Goal: Task Accomplishment & Management: Use online tool/utility

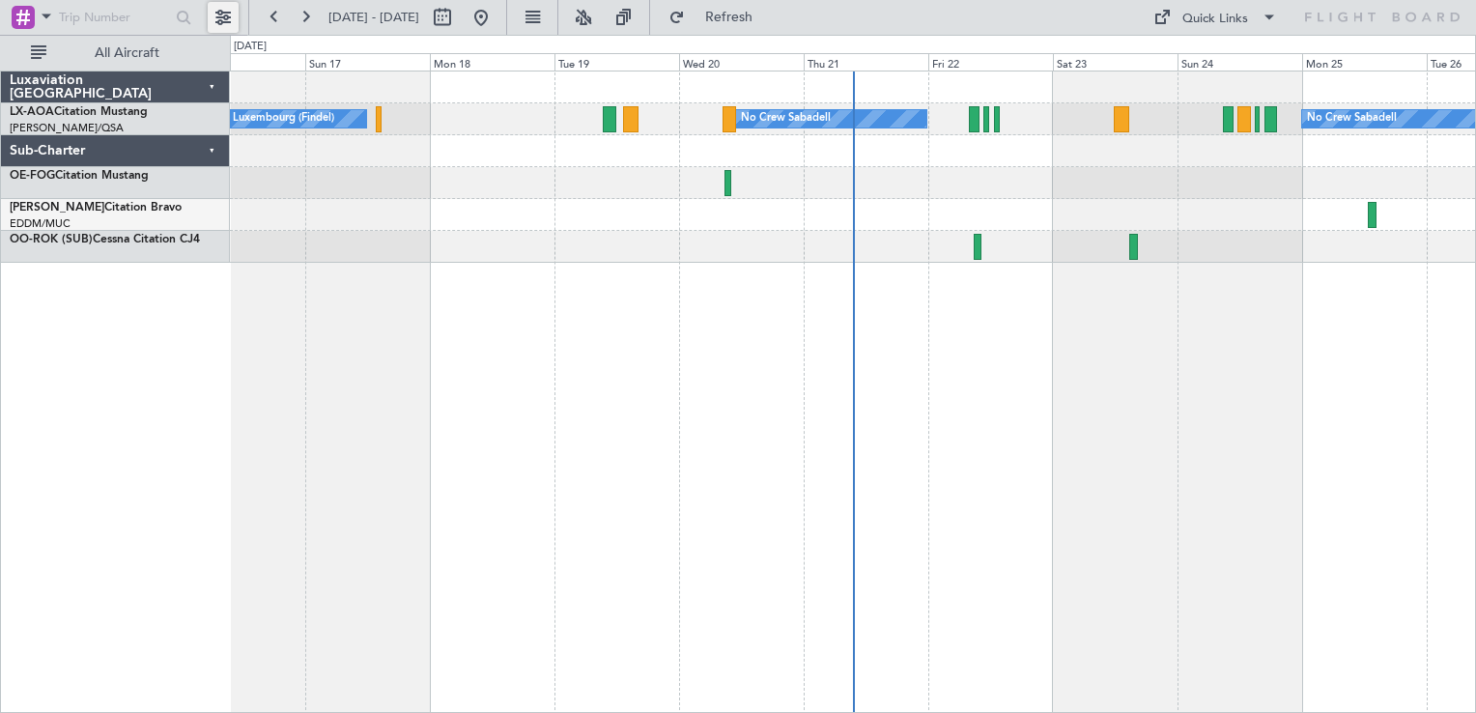
click at [219, 14] on button at bounding box center [223, 17] width 31 height 31
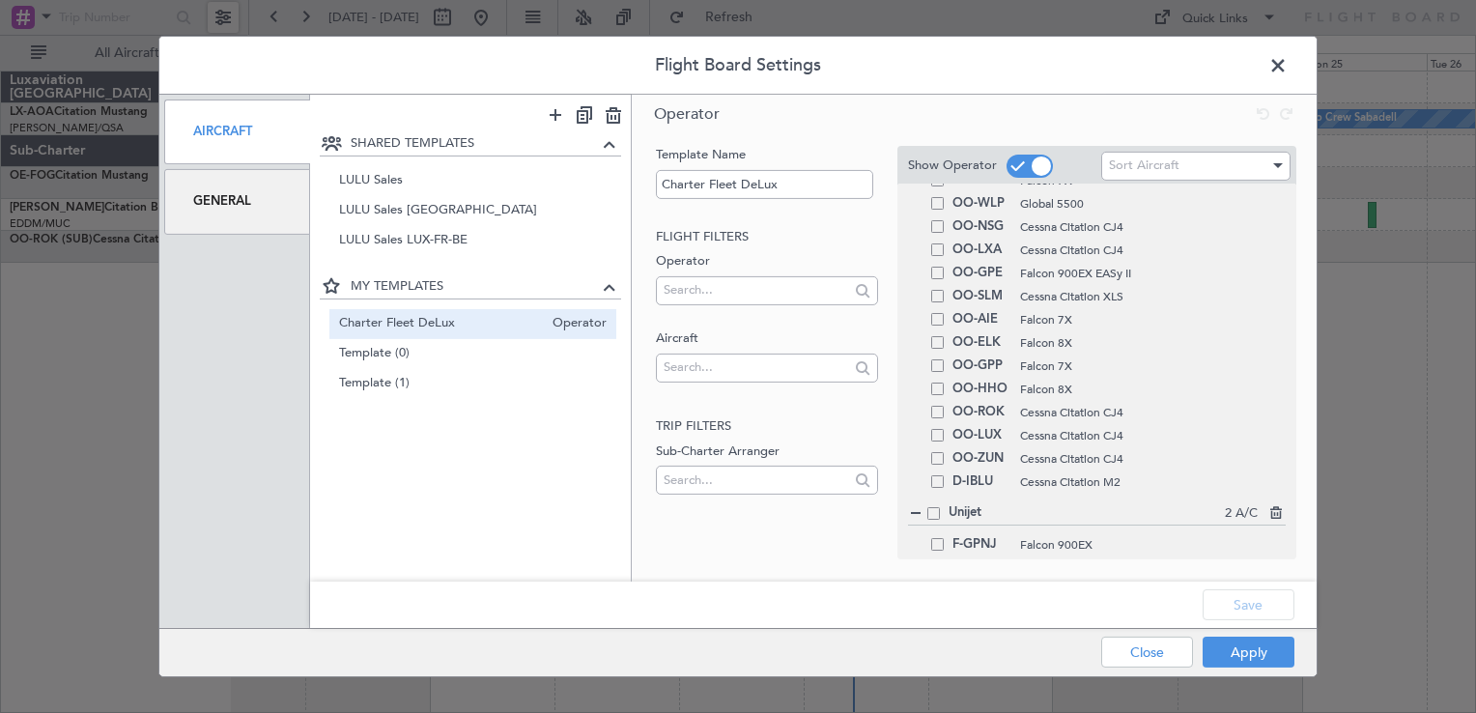
scroll to position [347, 0]
click at [939, 406] on span at bounding box center [937, 408] width 13 height 13
click at [945, 402] on input "checkbox" at bounding box center [945, 402] width 0 height 0
click at [939, 427] on span at bounding box center [937, 431] width 13 height 13
click at [945, 425] on input "checkbox" at bounding box center [945, 425] width 0 height 0
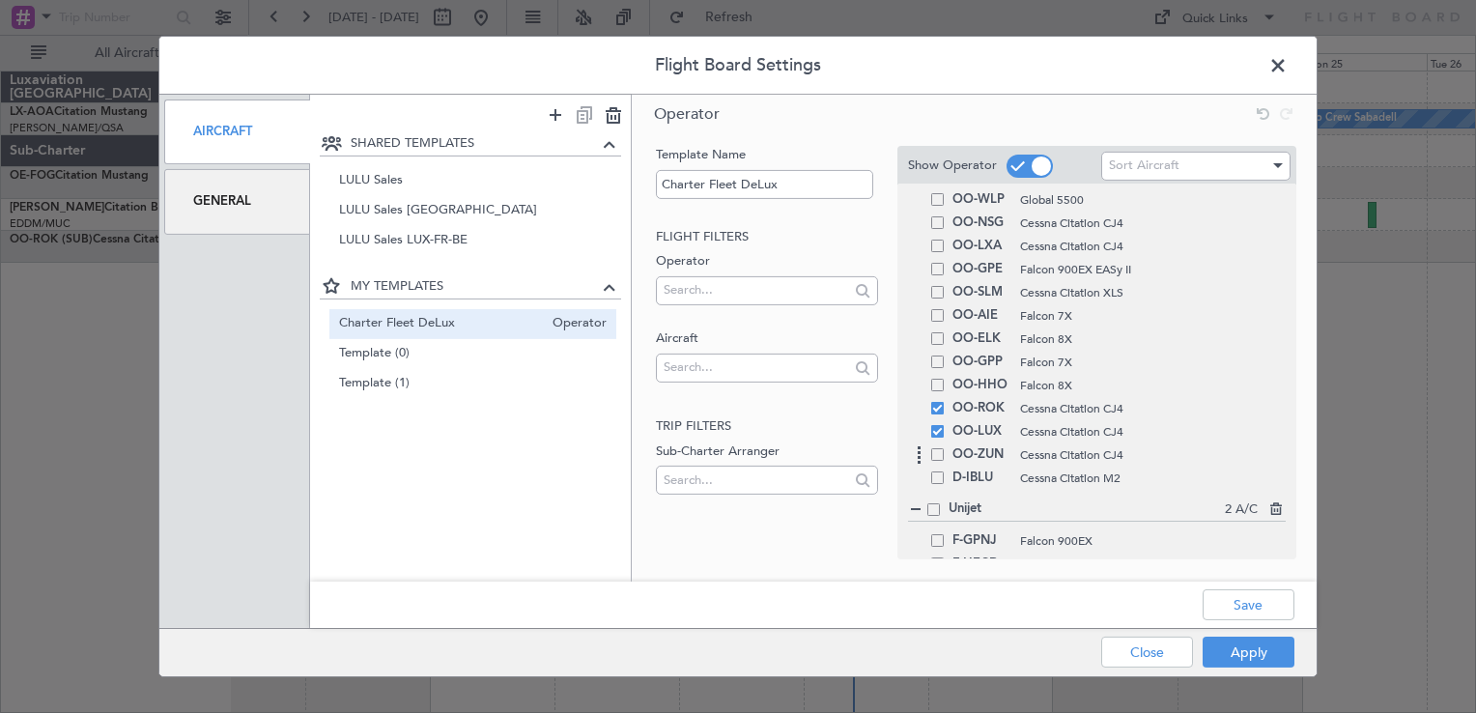
click at [937, 454] on span at bounding box center [937, 454] width 13 height 13
click at [945, 448] on input "checkbox" at bounding box center [945, 448] width 0 height 0
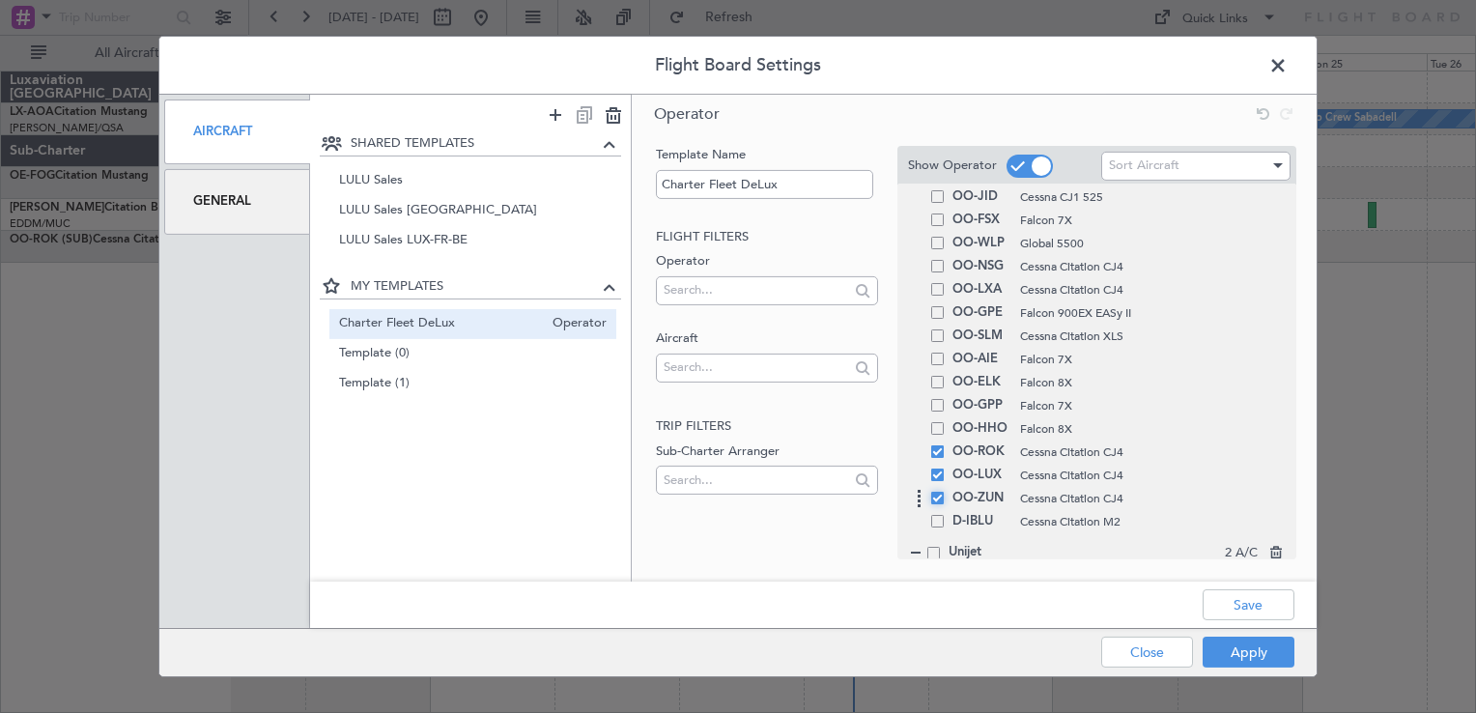
scroll to position [301, 0]
click at [932, 273] on div "OO-NSG Cessna Citation CJ4" at bounding box center [1097, 268] width 378 height 23
click at [935, 272] on span at bounding box center [937, 268] width 13 height 13
click at [945, 262] on input "checkbox" at bounding box center [945, 262] width 0 height 0
click at [943, 286] on span at bounding box center [937, 291] width 13 height 13
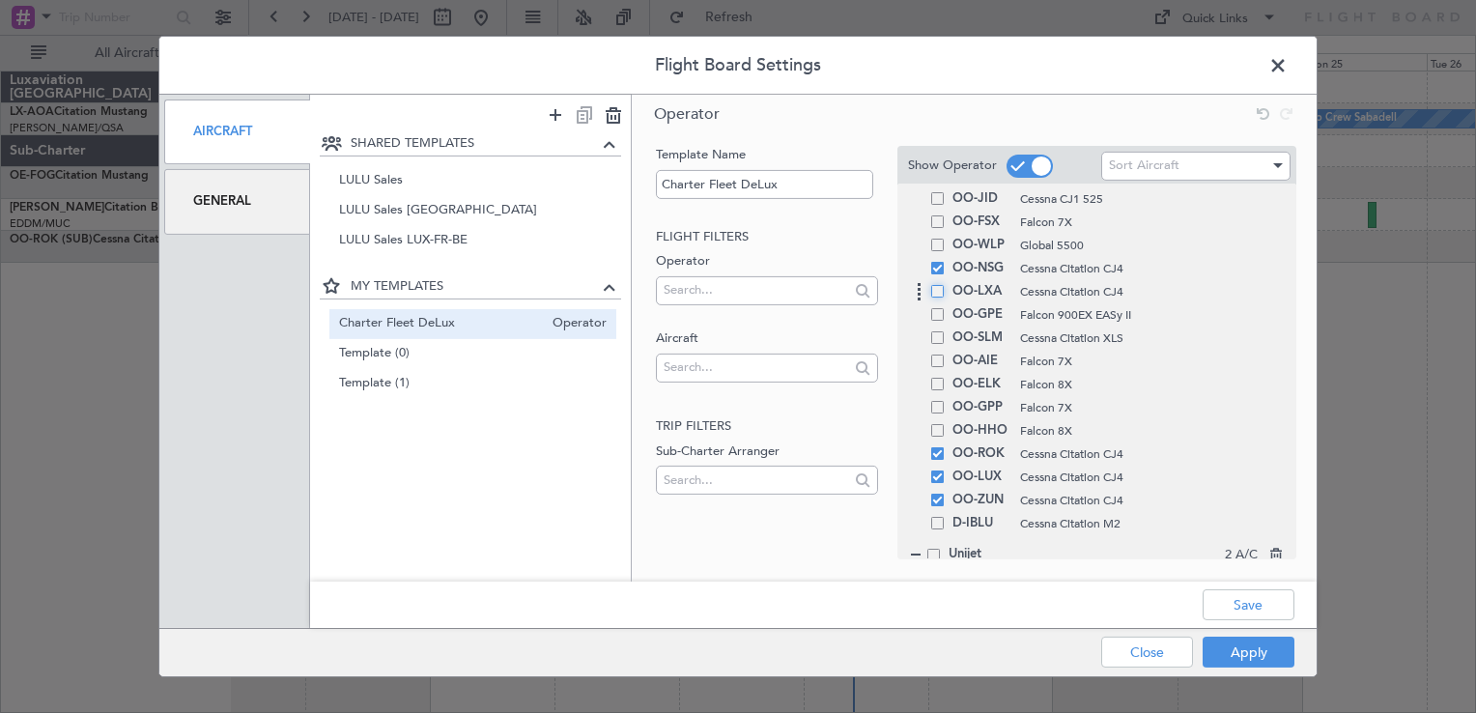
click at [945, 285] on input "checkbox" at bounding box center [945, 285] width 0 height 0
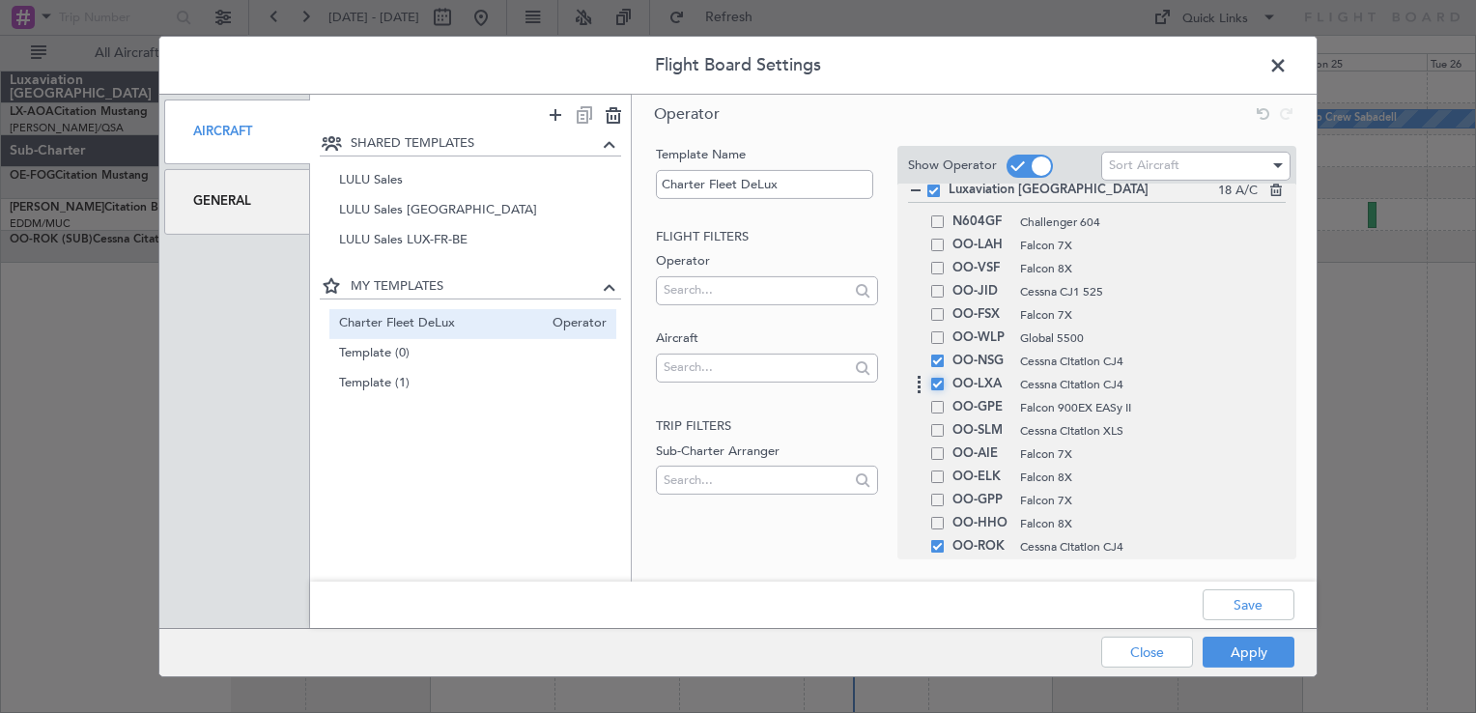
scroll to position [184, 0]
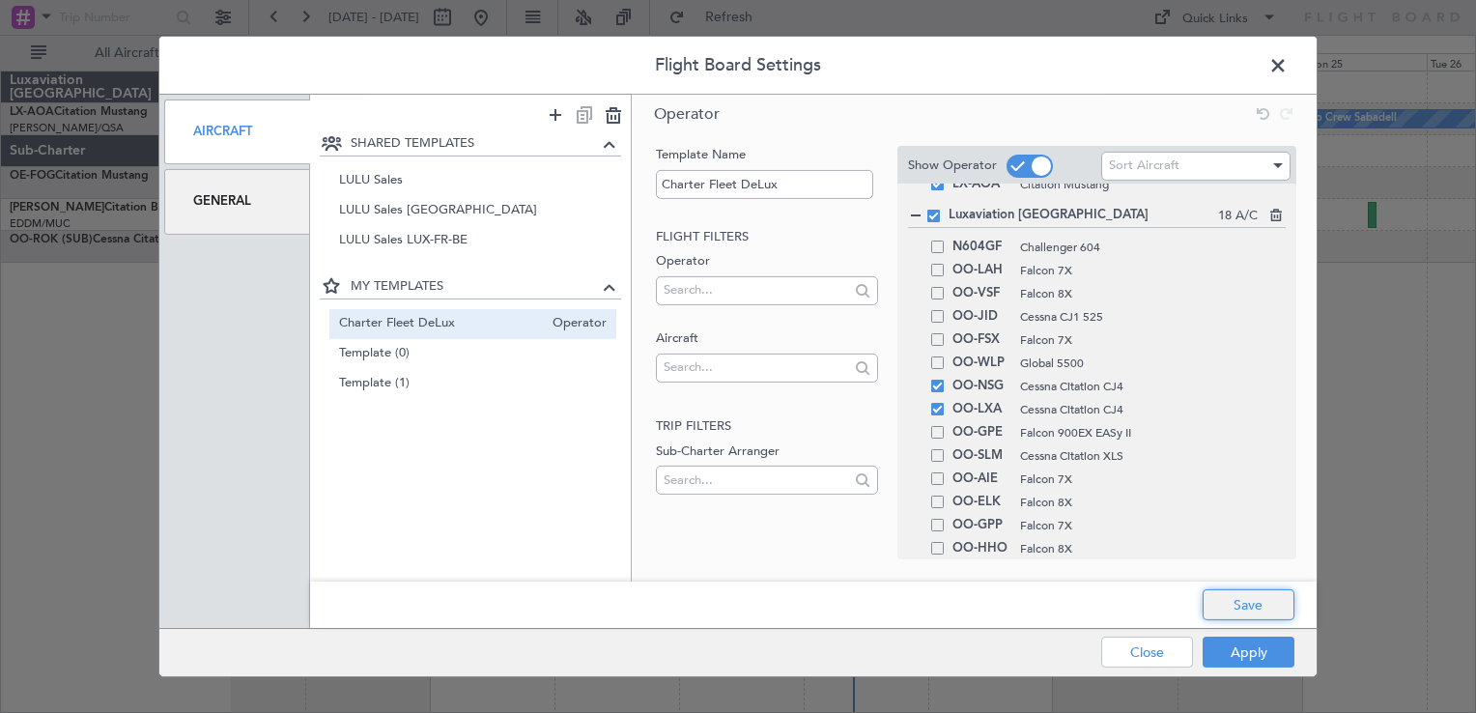
click at [1265, 609] on button "Save" at bounding box center [1249, 604] width 92 height 31
click at [1224, 643] on button "Apply" at bounding box center [1249, 652] width 92 height 31
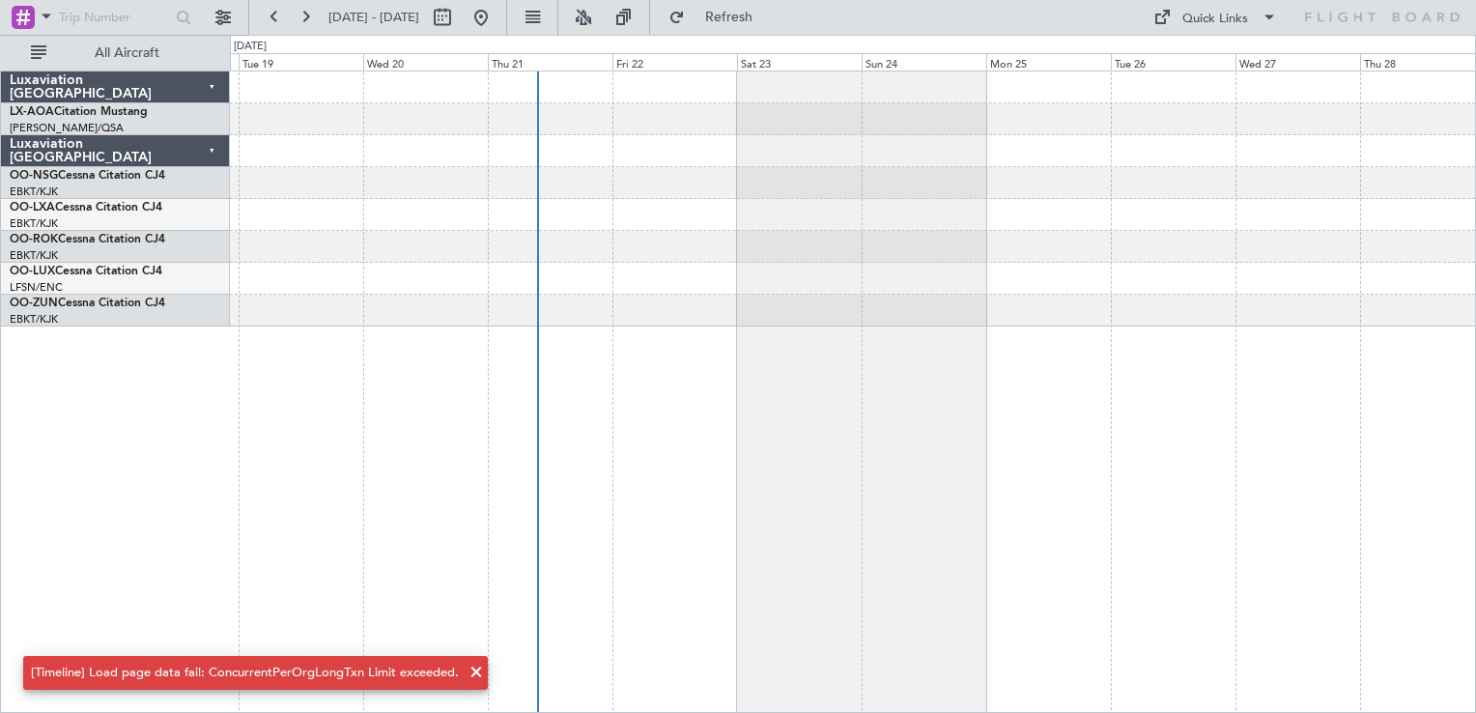
click at [765, 462] on div at bounding box center [853, 392] width 1246 height 643
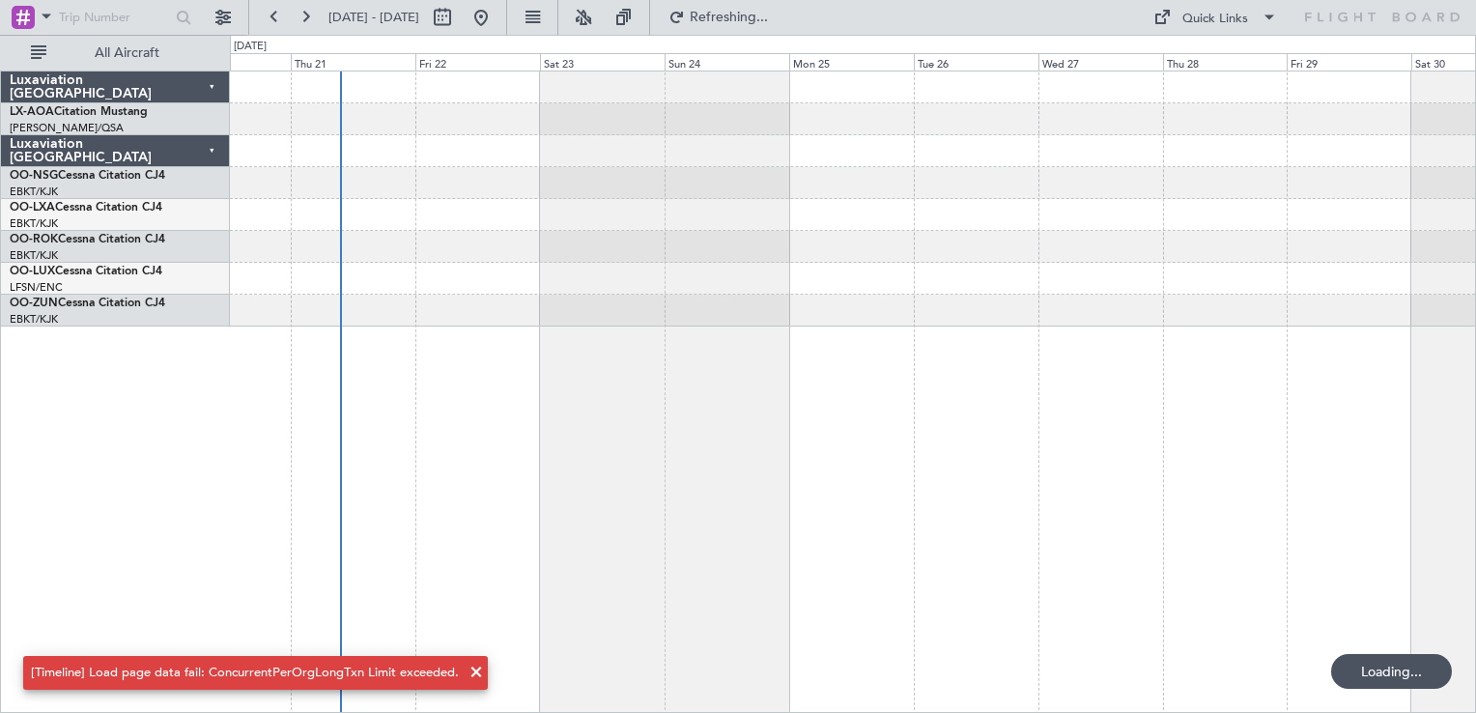
click at [816, 412] on div at bounding box center [853, 392] width 1246 height 643
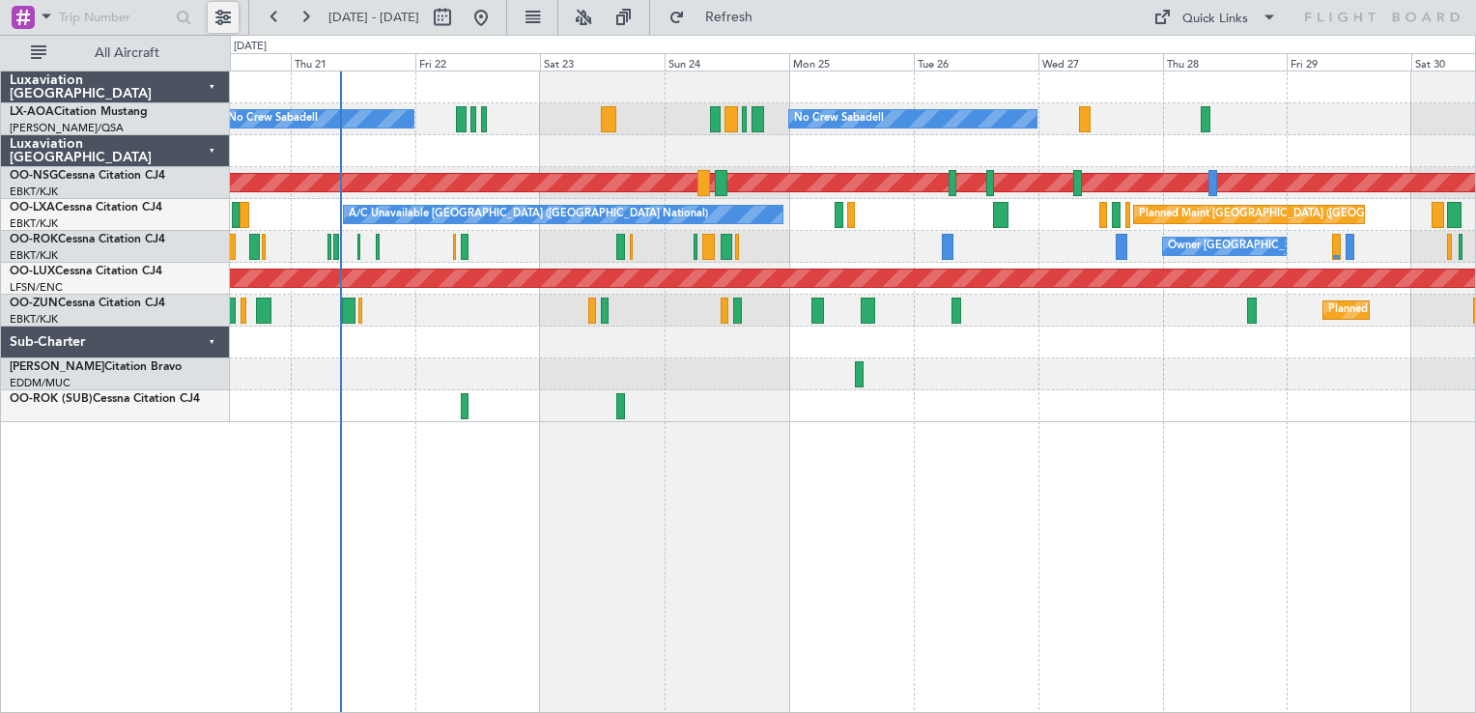
click at [224, 17] on button at bounding box center [223, 17] width 31 height 31
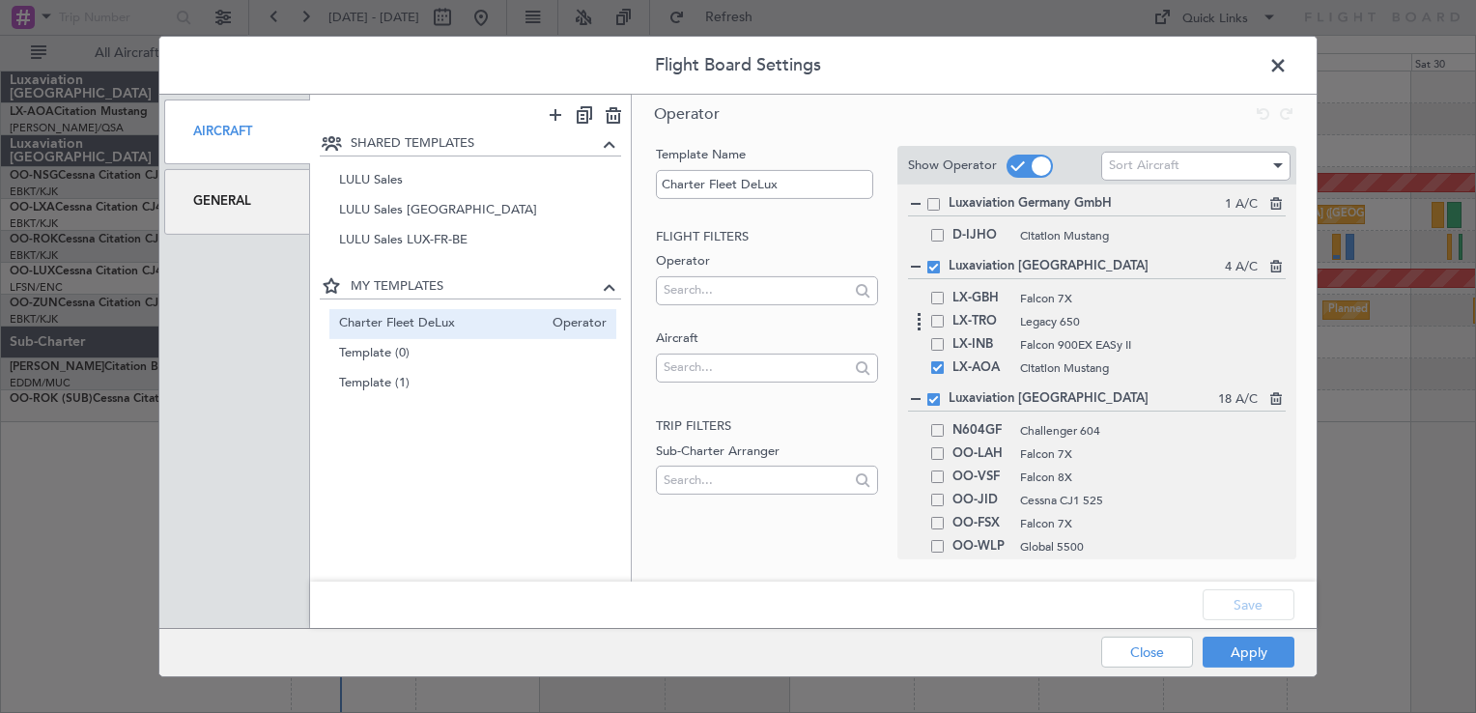
click at [938, 323] on span at bounding box center [937, 321] width 13 height 13
click at [945, 315] on input "checkbox" at bounding box center [945, 315] width 0 height 0
click at [1210, 595] on button "Save" at bounding box center [1249, 604] width 92 height 31
click at [1248, 653] on button "Apply" at bounding box center [1249, 652] width 92 height 31
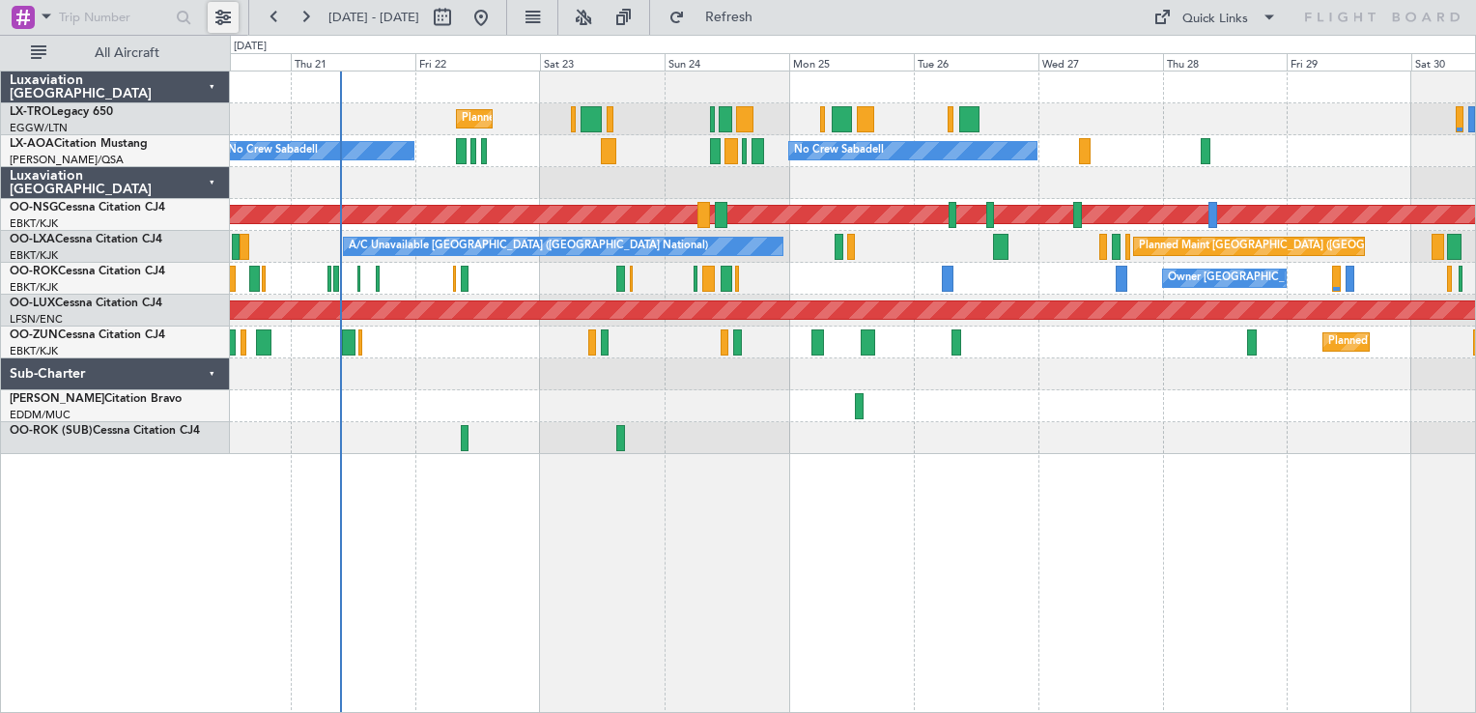
click at [225, 13] on button at bounding box center [223, 17] width 31 height 31
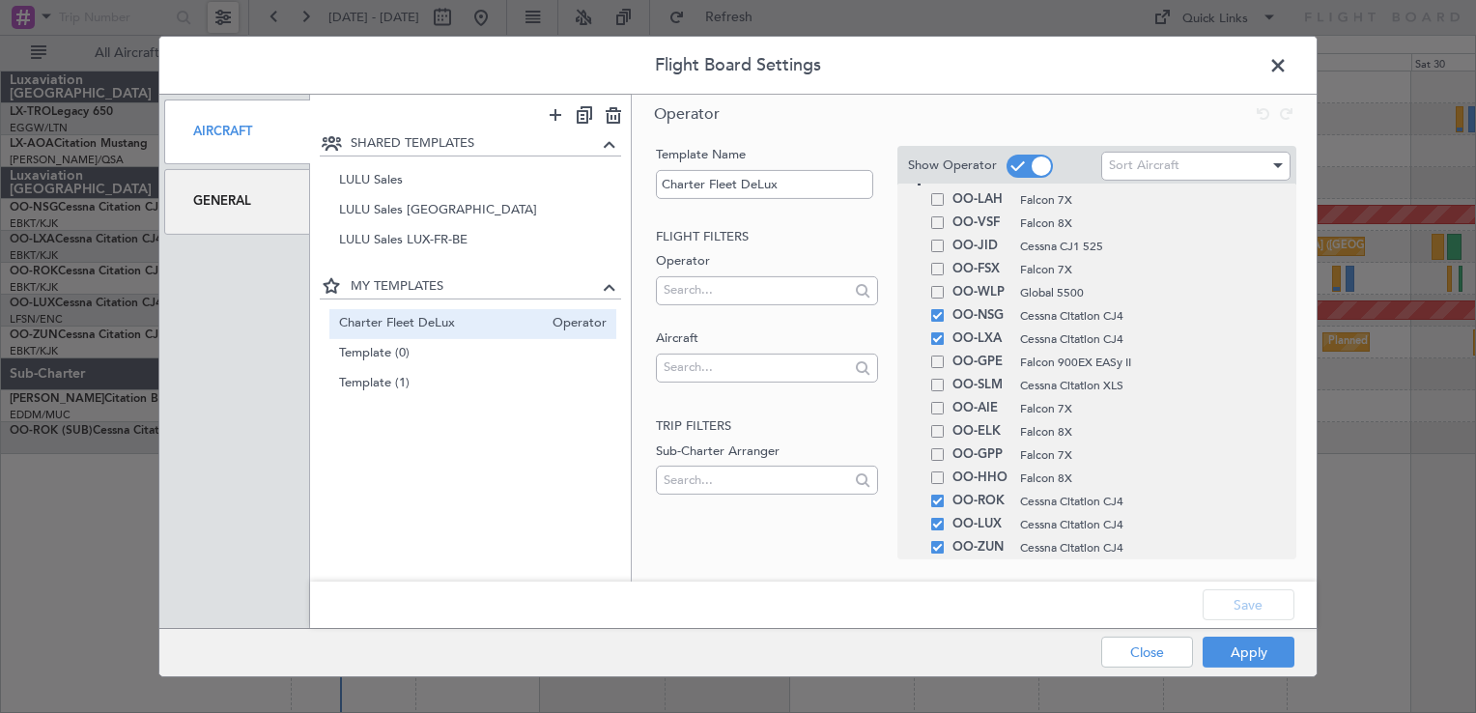
scroll to position [255, 0]
click at [935, 317] on span at bounding box center [937, 314] width 13 height 13
click at [945, 308] on input "checkbox" at bounding box center [945, 308] width 0 height 0
click at [935, 331] on span at bounding box center [937, 337] width 13 height 13
click at [945, 331] on input "checkbox" at bounding box center [945, 331] width 0 height 0
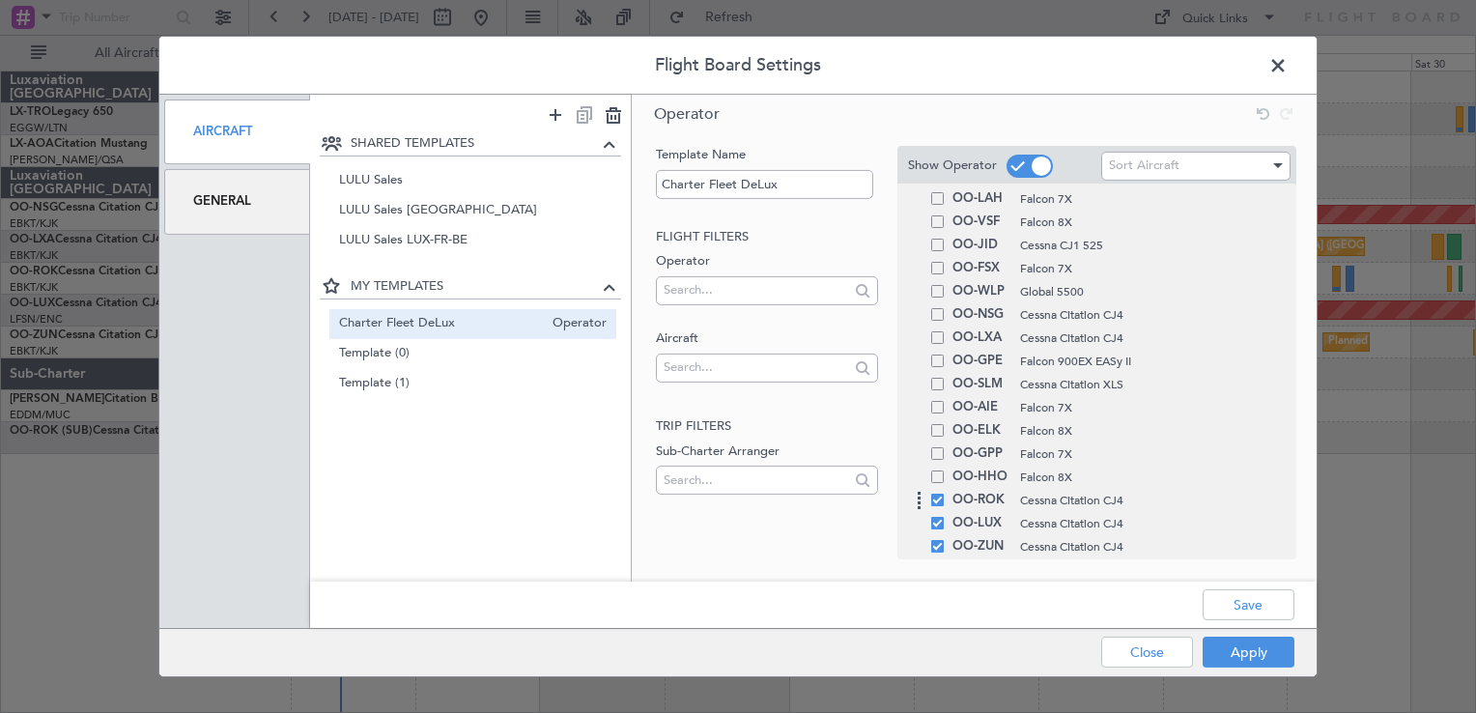
click at [936, 499] on span at bounding box center [937, 500] width 13 height 13
click at [945, 494] on input "checkbox" at bounding box center [945, 494] width 0 height 0
click at [939, 521] on span at bounding box center [937, 523] width 13 height 13
click at [945, 517] on input "checkbox" at bounding box center [945, 517] width 0 height 0
click at [935, 546] on span at bounding box center [937, 546] width 13 height 13
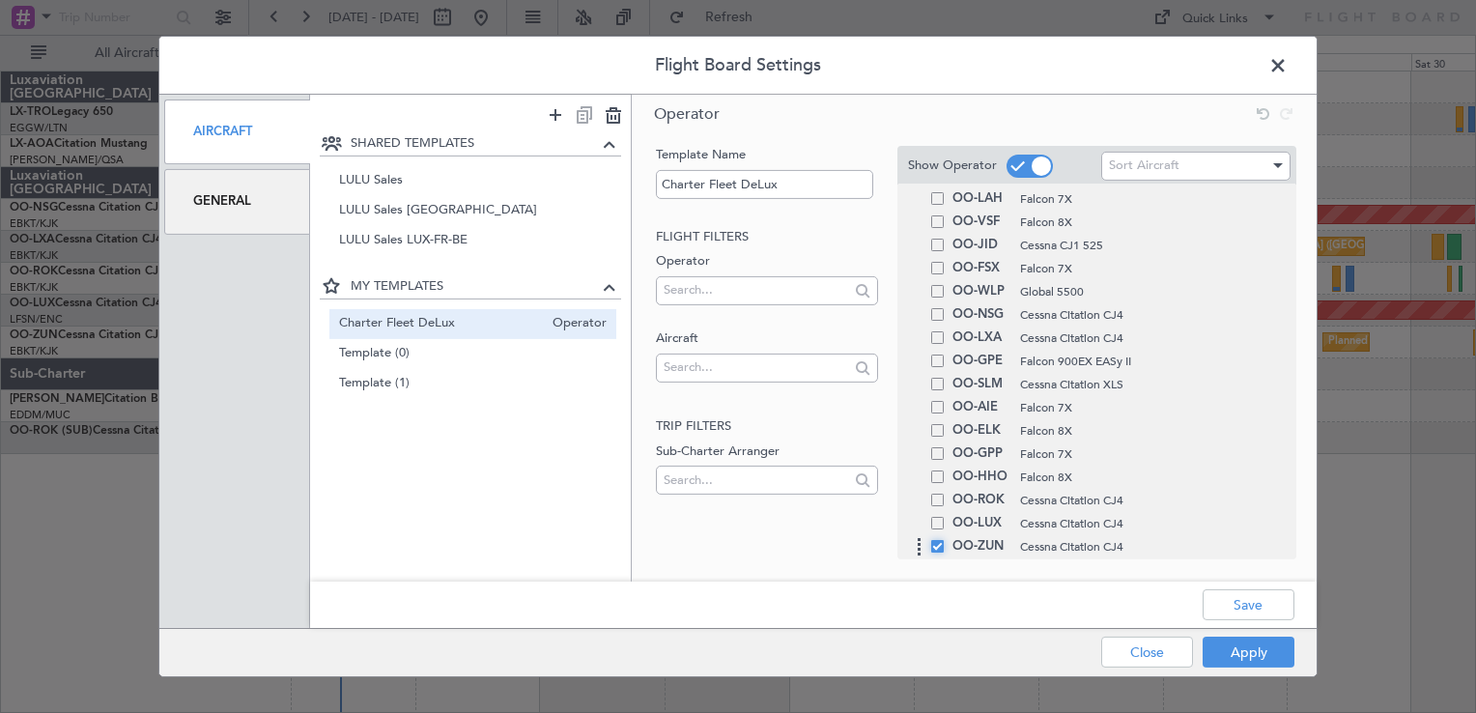
click at [945, 540] on input "checkbox" at bounding box center [945, 540] width 0 height 0
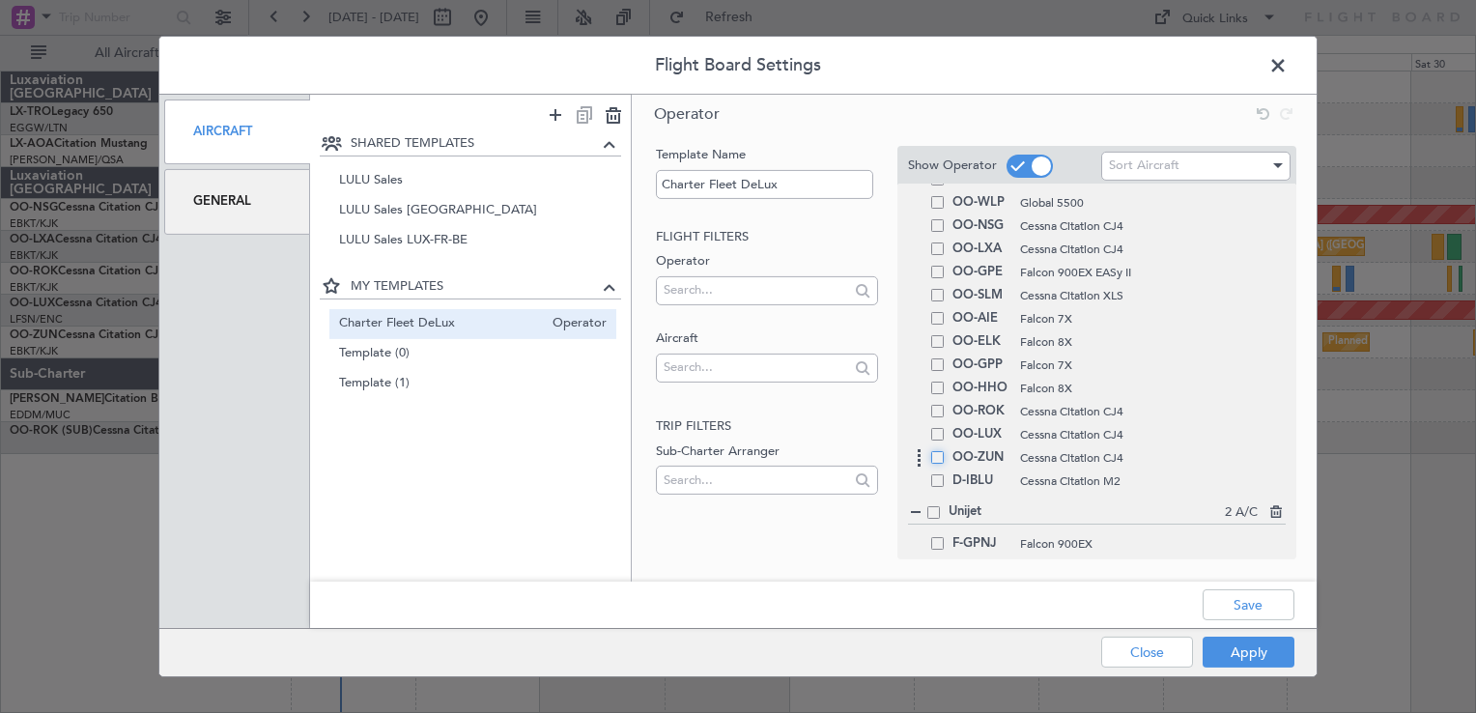
scroll to position [346, 0]
click at [1233, 593] on button "Save" at bounding box center [1249, 604] width 92 height 31
click at [1241, 655] on button "Apply" at bounding box center [1249, 652] width 92 height 31
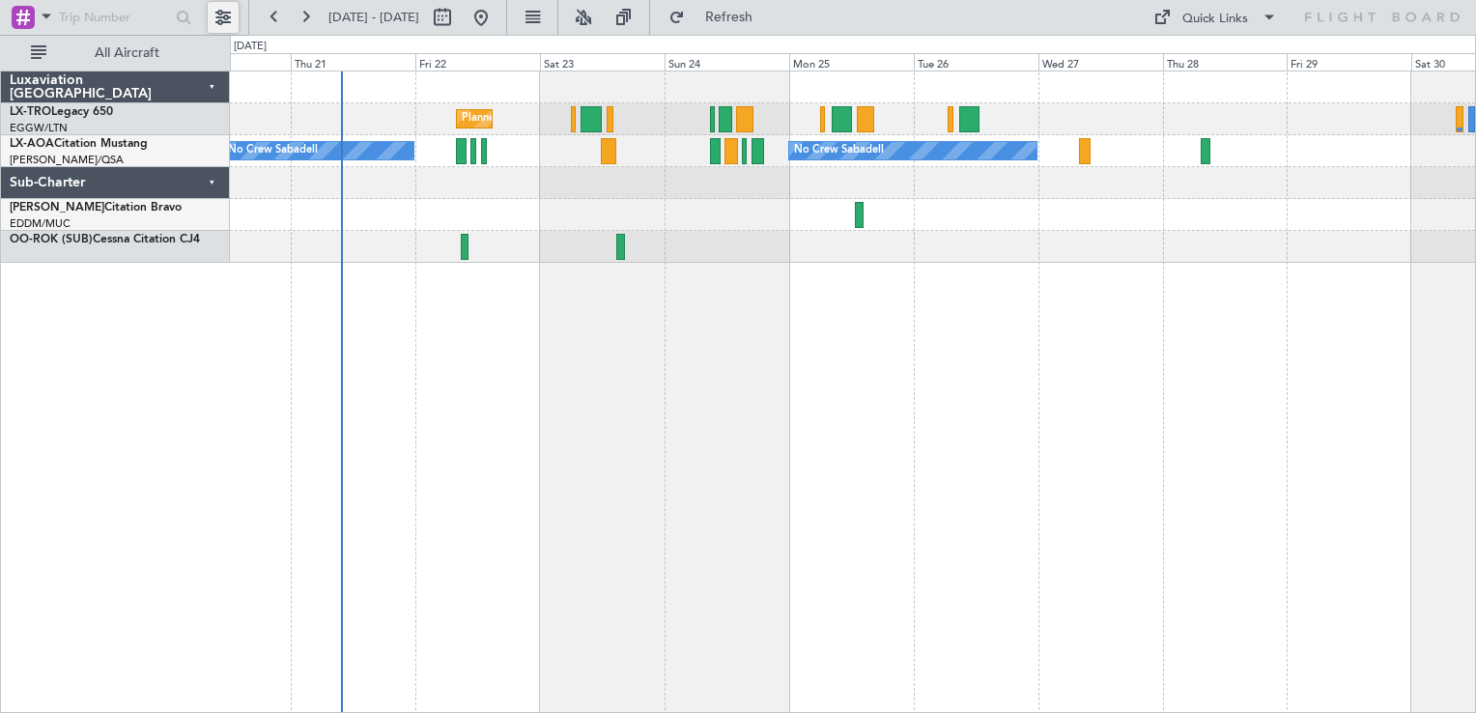
click at [212, 6] on button at bounding box center [223, 17] width 31 height 31
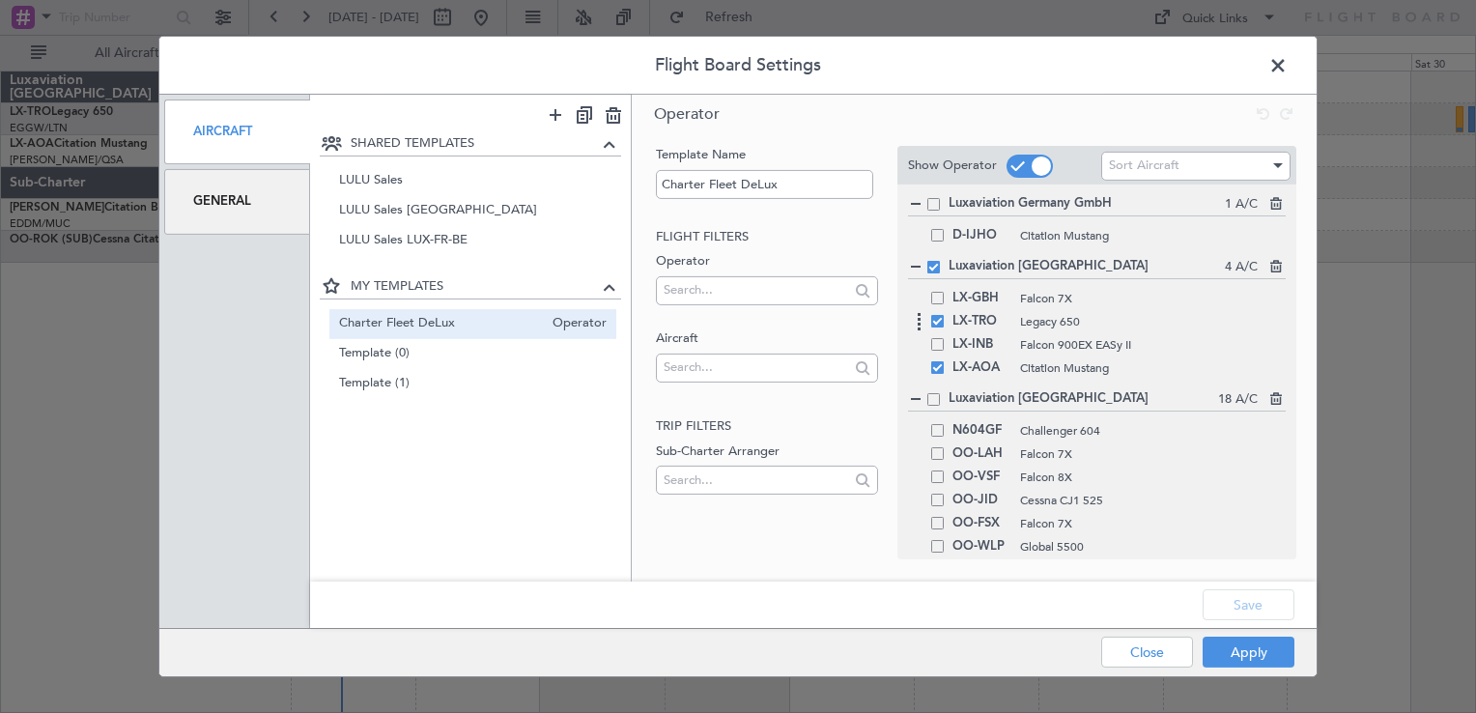
click at [932, 319] on span at bounding box center [937, 321] width 13 height 13
click at [945, 315] on input "checkbox" at bounding box center [945, 315] width 0 height 0
click at [1260, 611] on button "Save" at bounding box center [1249, 604] width 92 height 31
click at [1245, 662] on button "Apply" at bounding box center [1249, 652] width 92 height 31
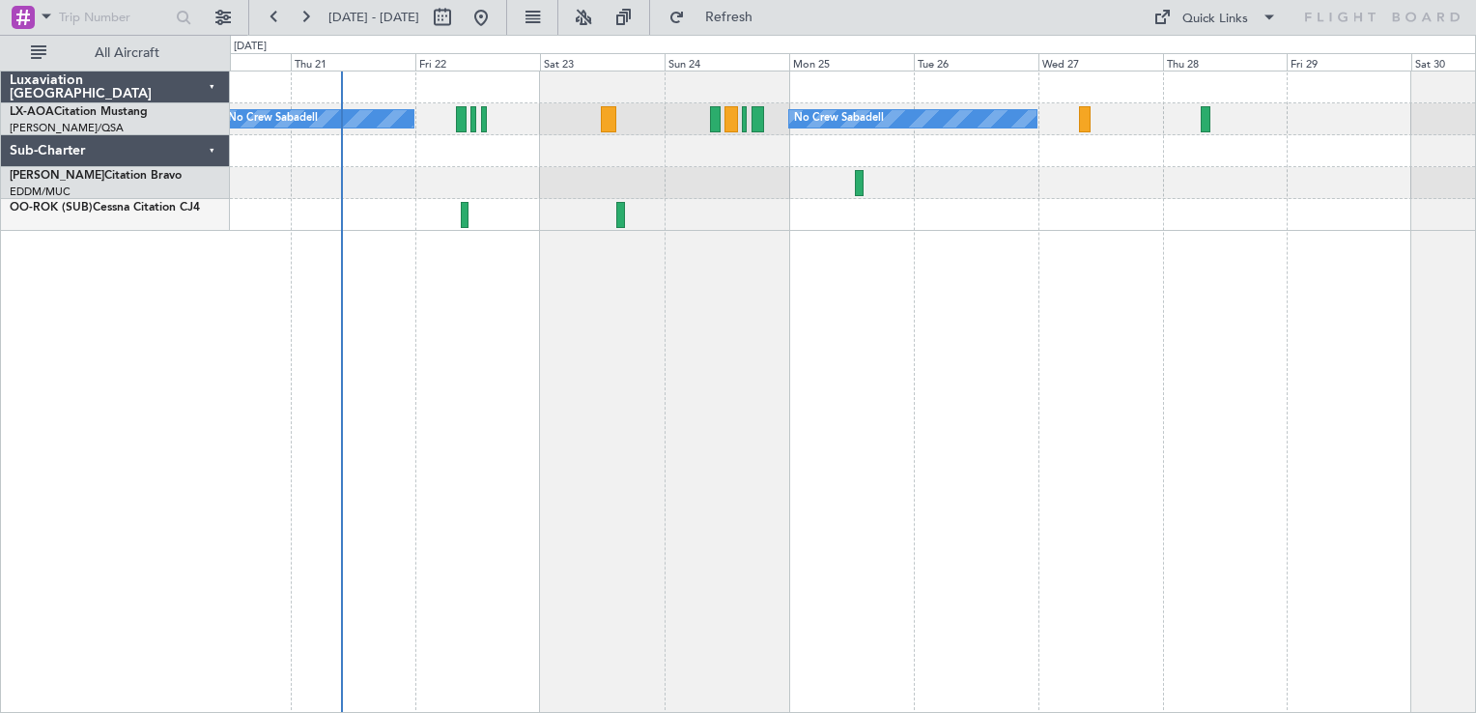
click at [353, 319] on div "No Crew Sabadell No Crew Sabadell" at bounding box center [853, 392] width 1246 height 643
click at [491, 334] on div "No Crew Sabadell No Crew Sabadell" at bounding box center [853, 392] width 1246 height 643
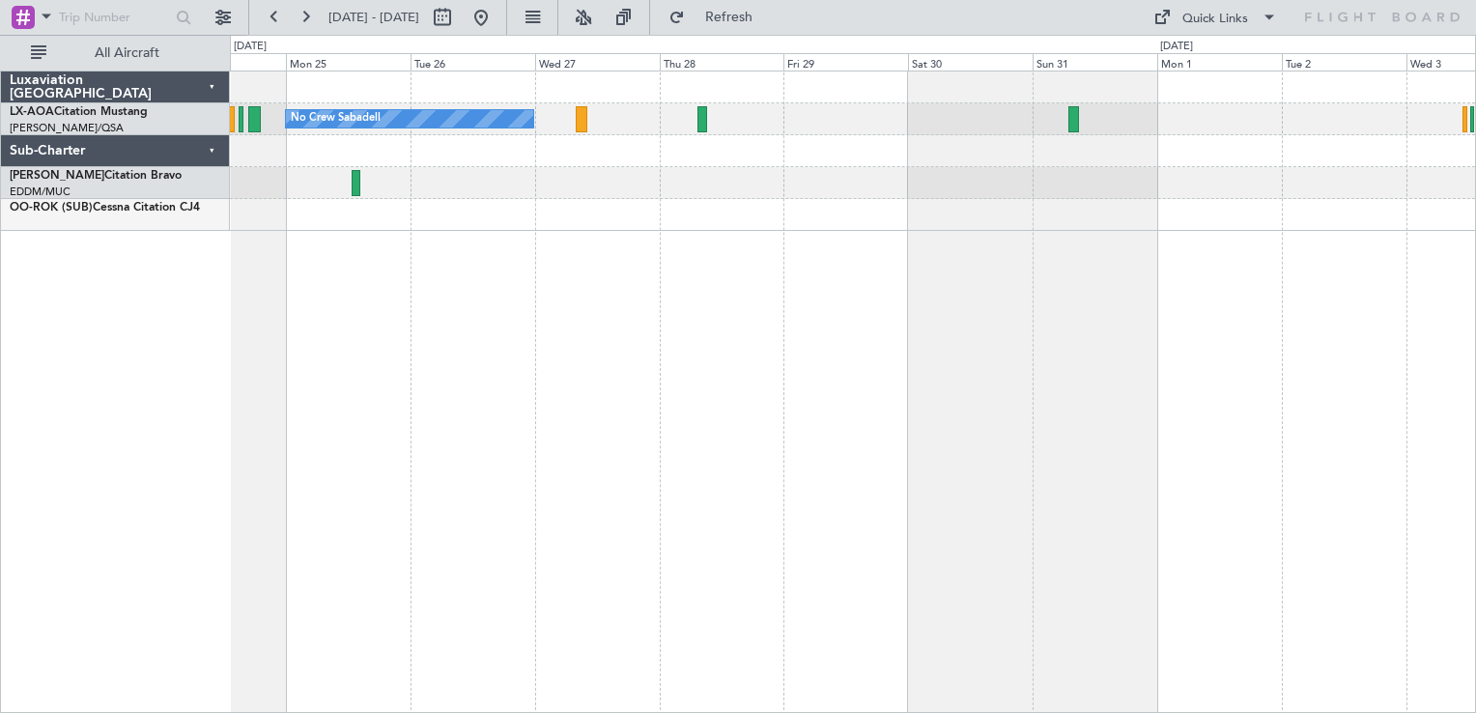
click at [703, 326] on div "No Crew Sabadell" at bounding box center [853, 392] width 1246 height 643
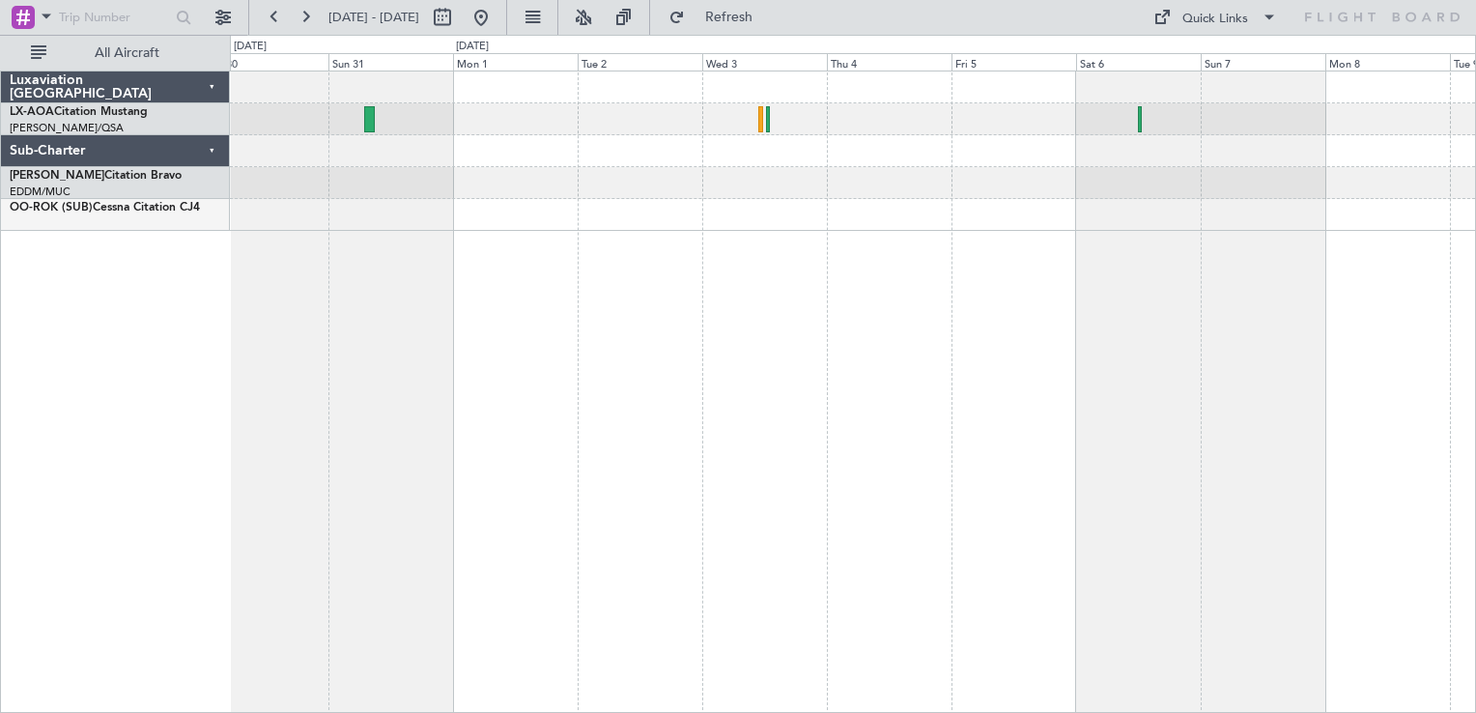
click at [804, 292] on div at bounding box center [853, 392] width 1246 height 643
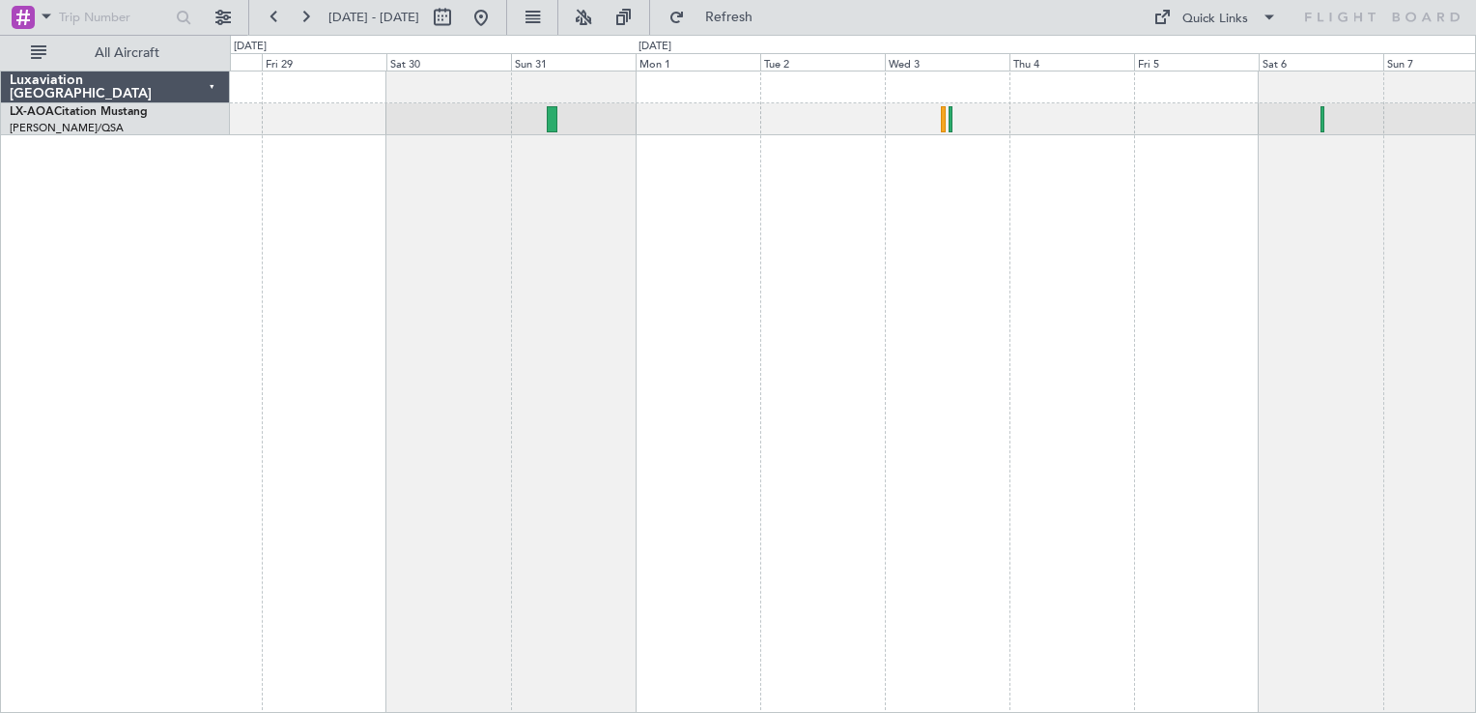
click at [970, 225] on div "No Crew Sabadell" at bounding box center [853, 392] width 1246 height 643
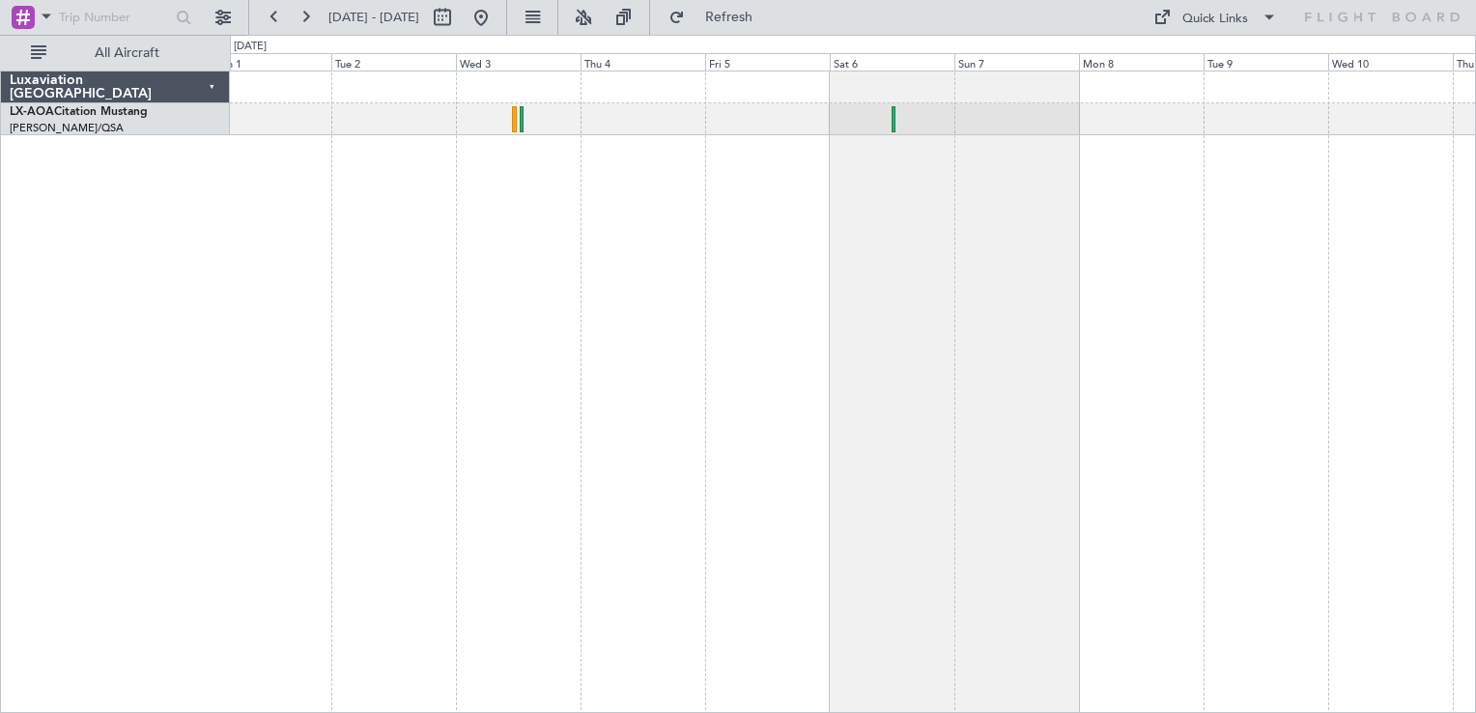
click at [769, 303] on div "No Crew Sabadell" at bounding box center [853, 392] width 1246 height 643
click at [939, 309] on div "No Crew Sabadell" at bounding box center [853, 392] width 1246 height 643
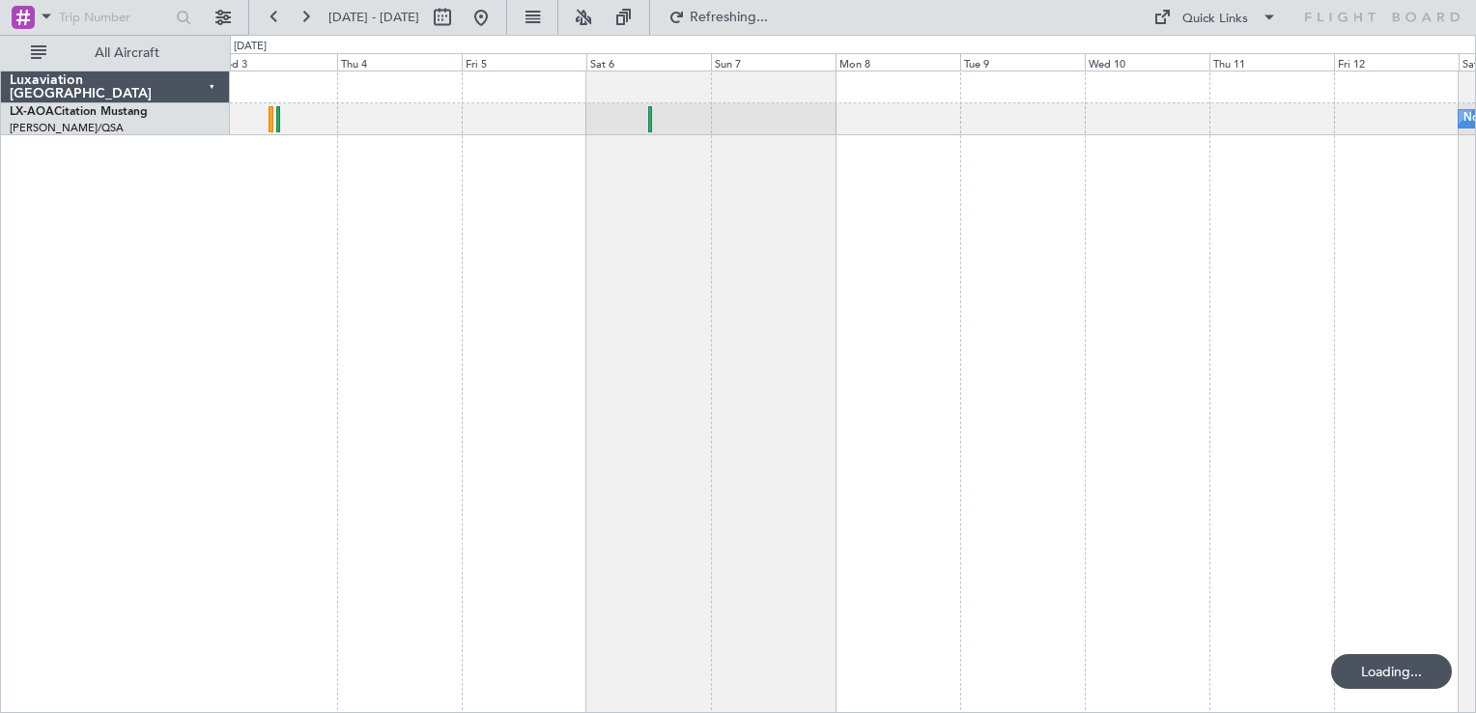
click at [769, 269] on div "No Crew Sabadell" at bounding box center [853, 392] width 1246 height 643
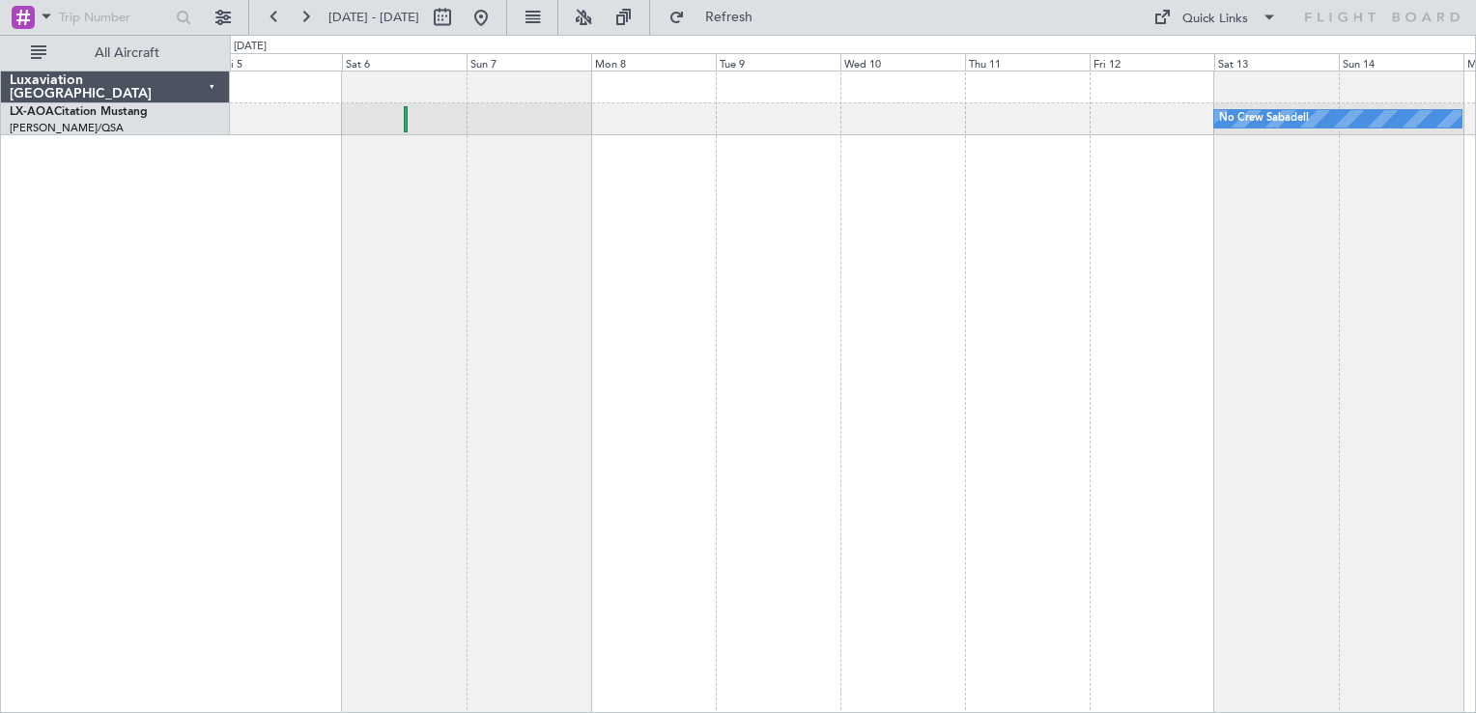
click at [1107, 227] on div "No Crew Sabadell" at bounding box center [853, 392] width 1246 height 643
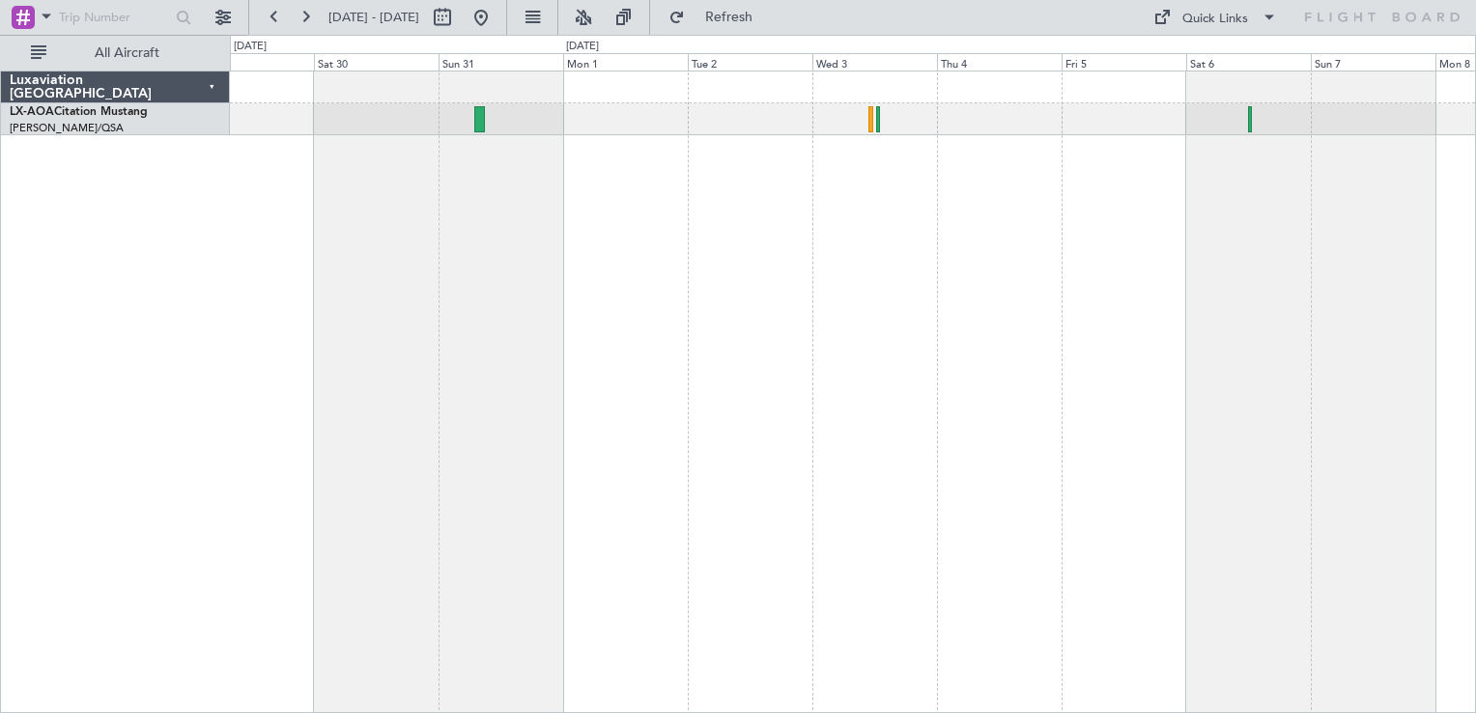
click at [1058, 365] on div "No Crew Sabadell" at bounding box center [853, 392] width 1246 height 643
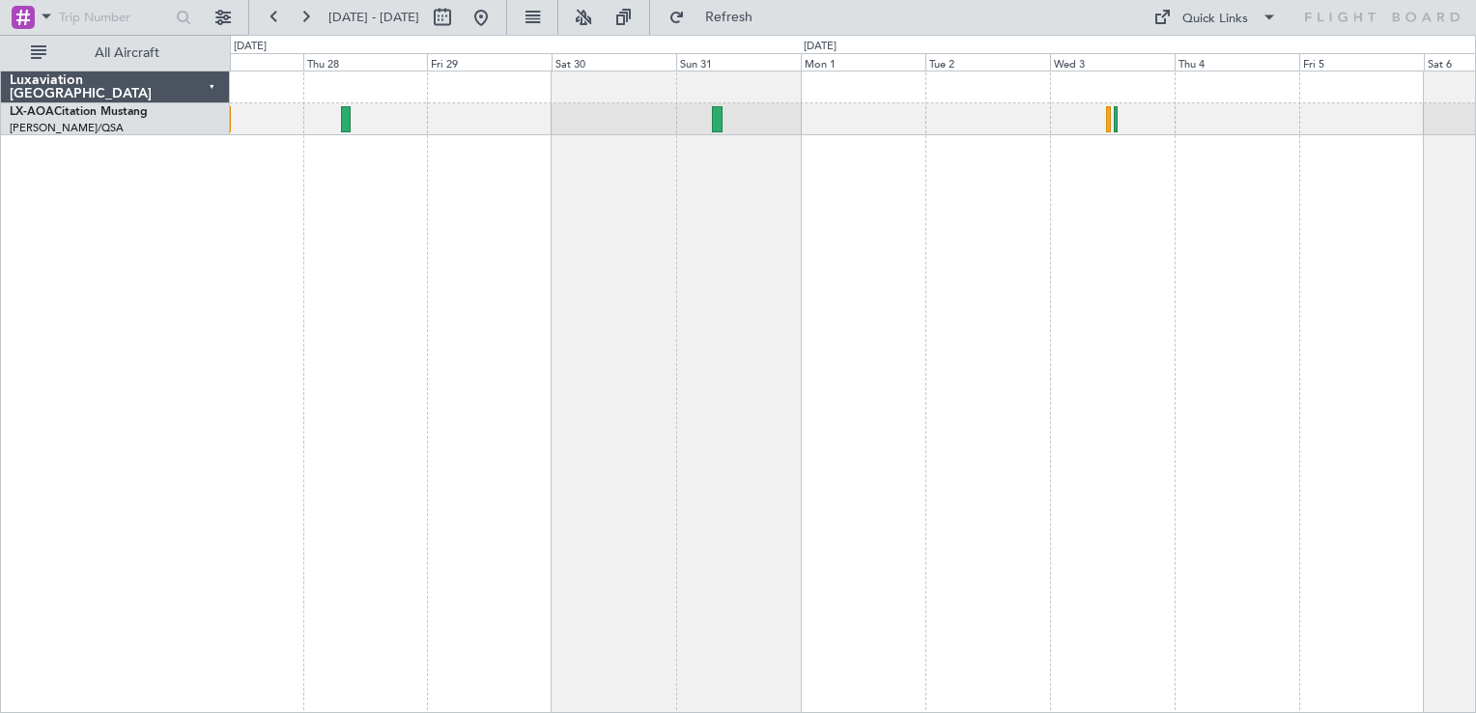
click at [879, 374] on div "No Crew Sabadell" at bounding box center [853, 392] width 1246 height 643
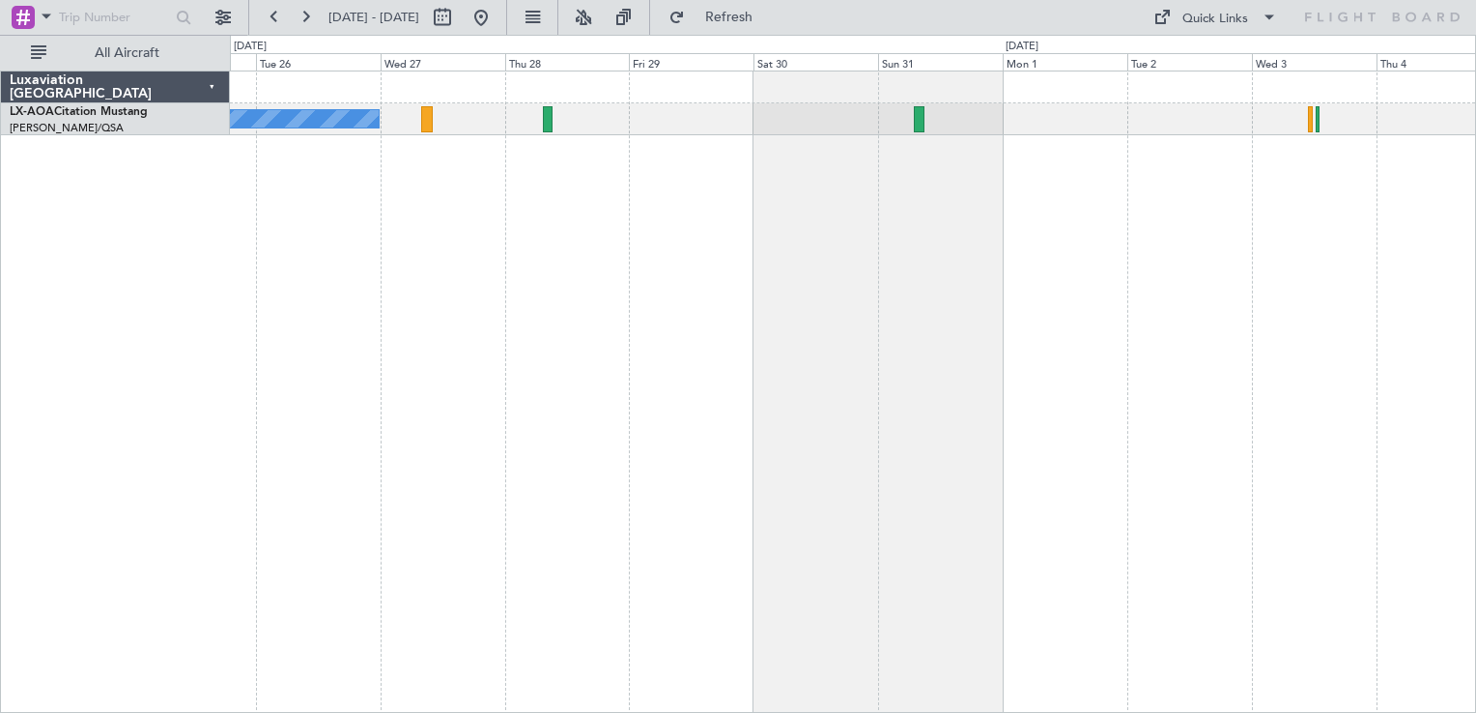
click at [660, 191] on div "No Crew Sabadell" at bounding box center [853, 392] width 1246 height 643
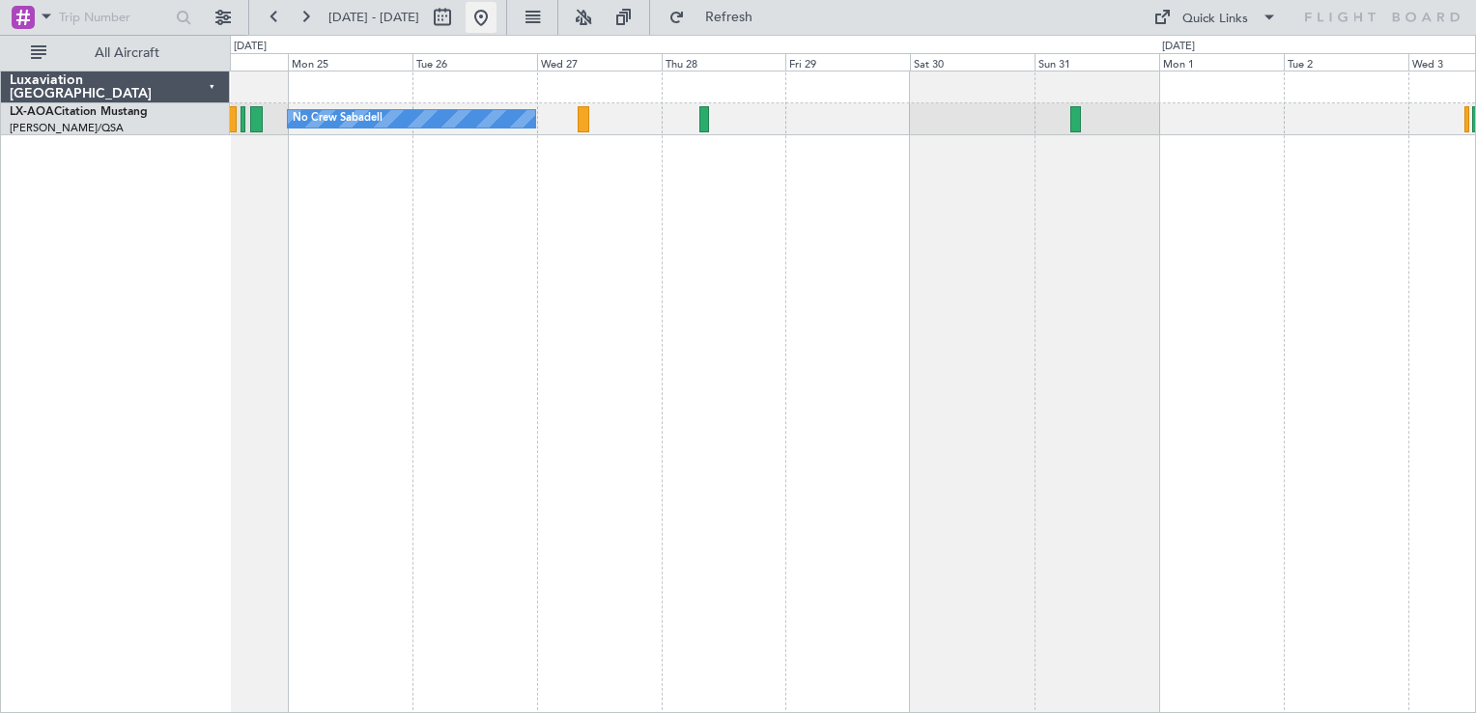
click at [497, 21] on button at bounding box center [481, 17] width 31 height 31
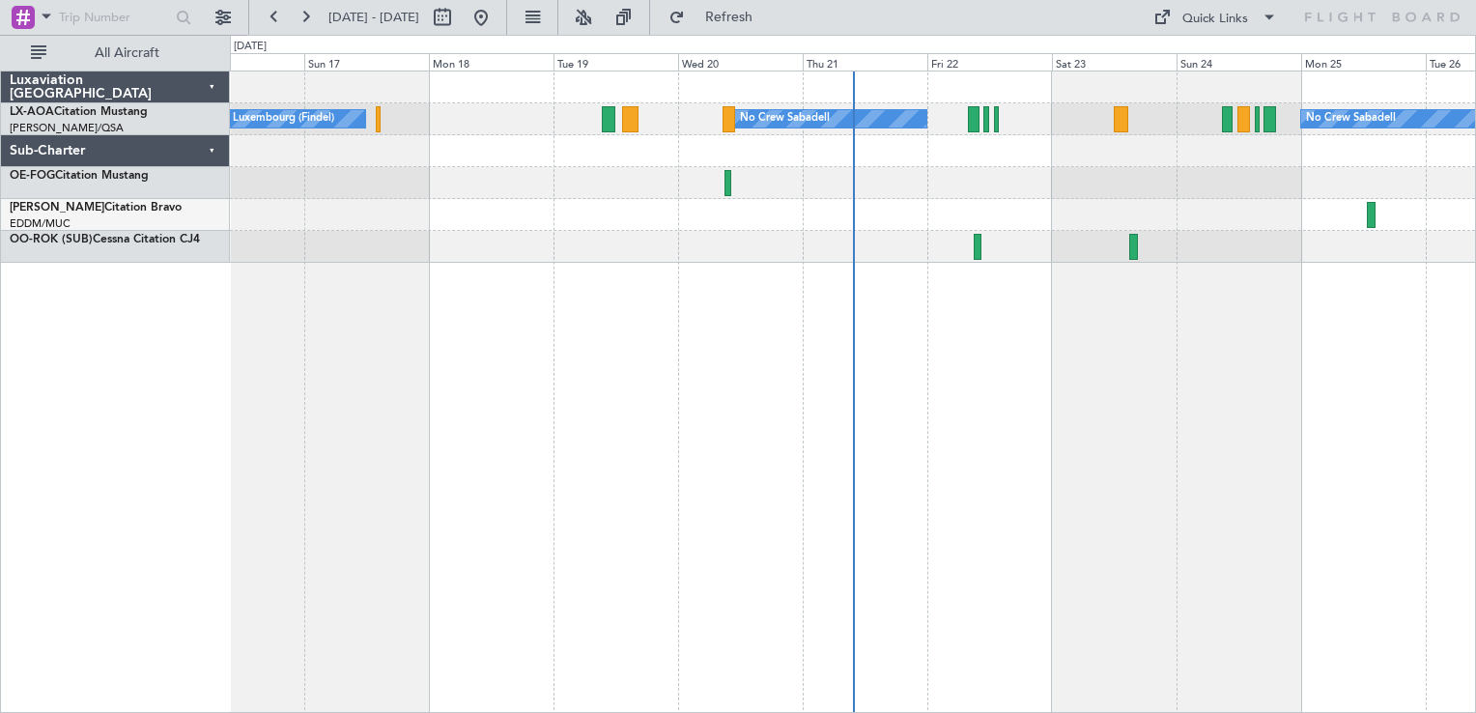
click at [885, 233] on div "No Crew Luxembourg (Findel) No Crew Sabadell No Crew Sabadell" at bounding box center [852, 167] width 1245 height 191
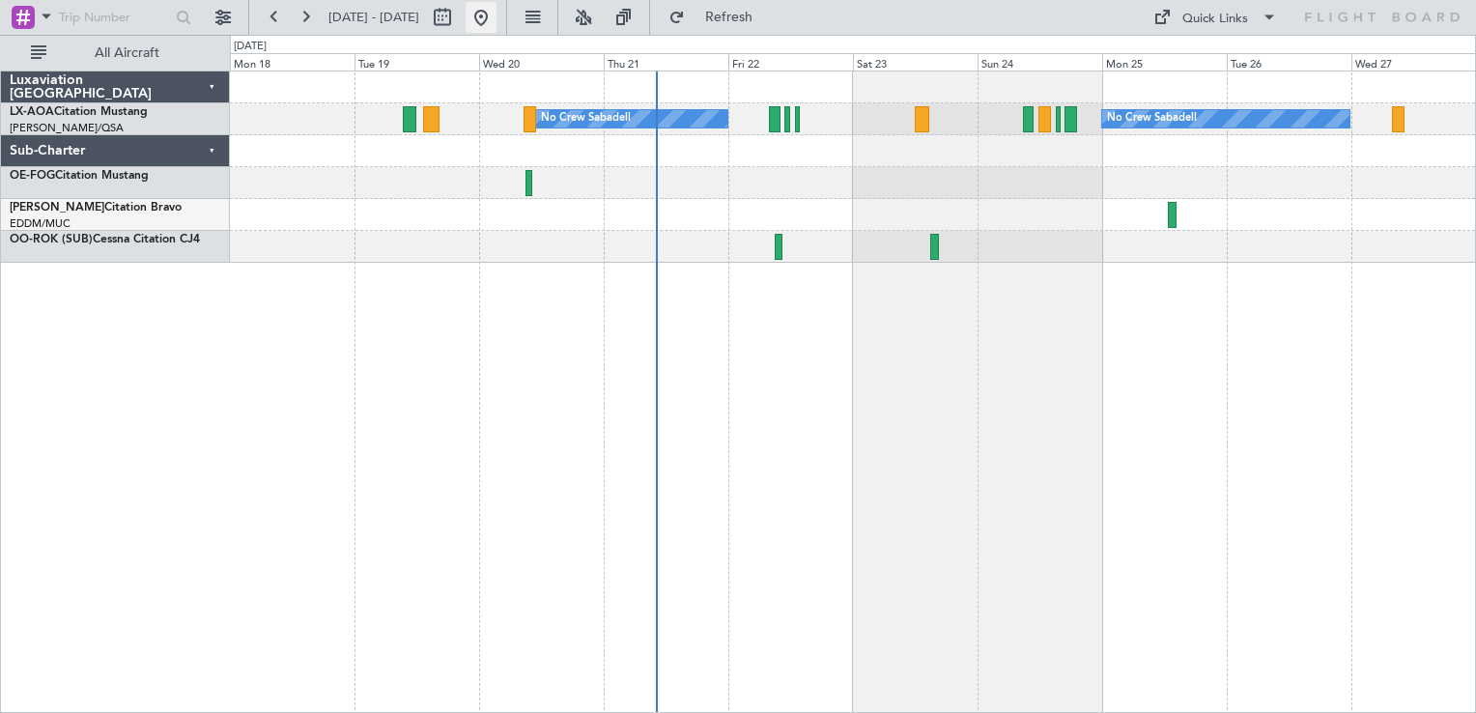
click at [497, 13] on button at bounding box center [481, 17] width 31 height 31
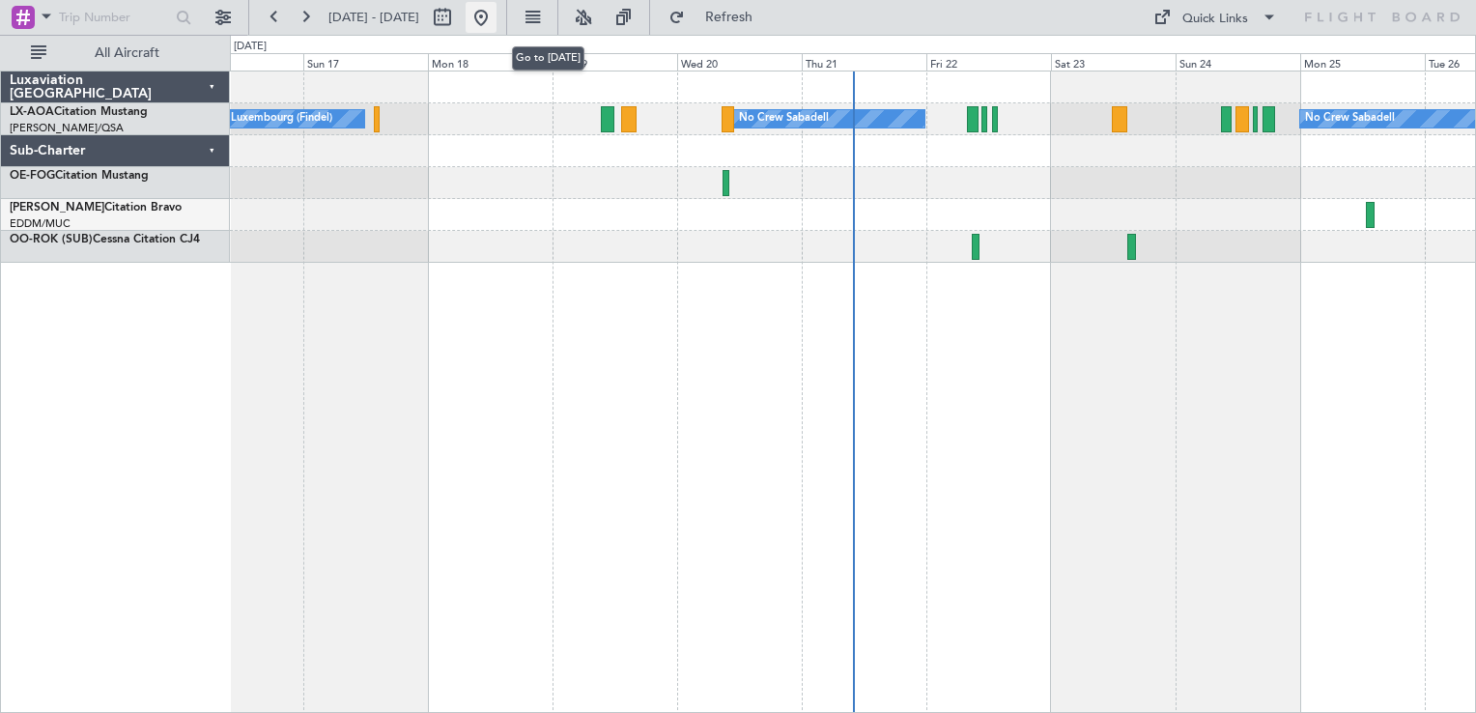
click at [497, 14] on button at bounding box center [481, 17] width 31 height 31
